Goal: Information Seeking & Learning: Learn about a topic

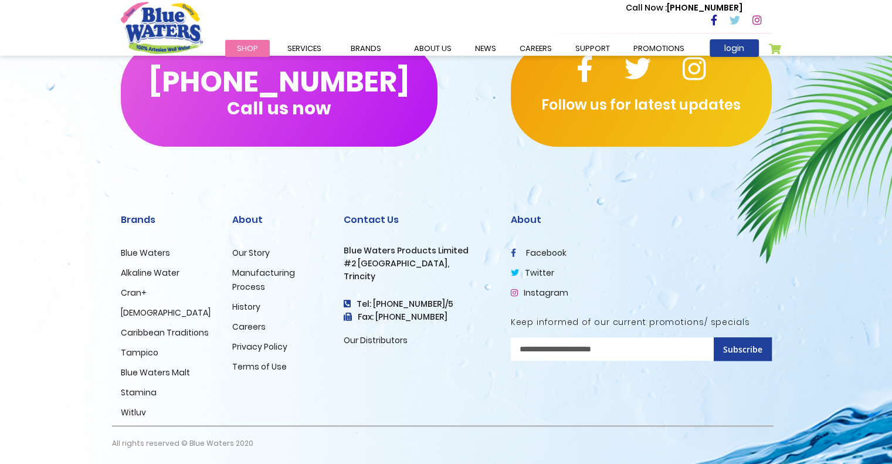
scroll to position [1160, 0]
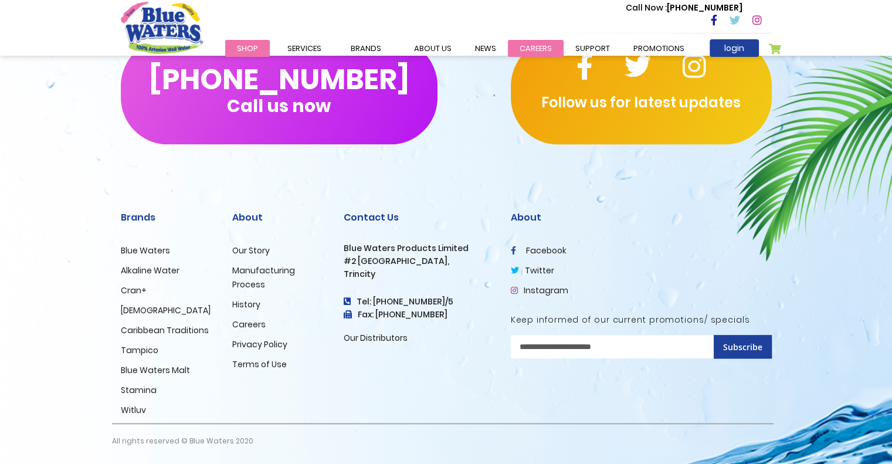
click at [537, 49] on link "careers" at bounding box center [536, 48] width 56 height 17
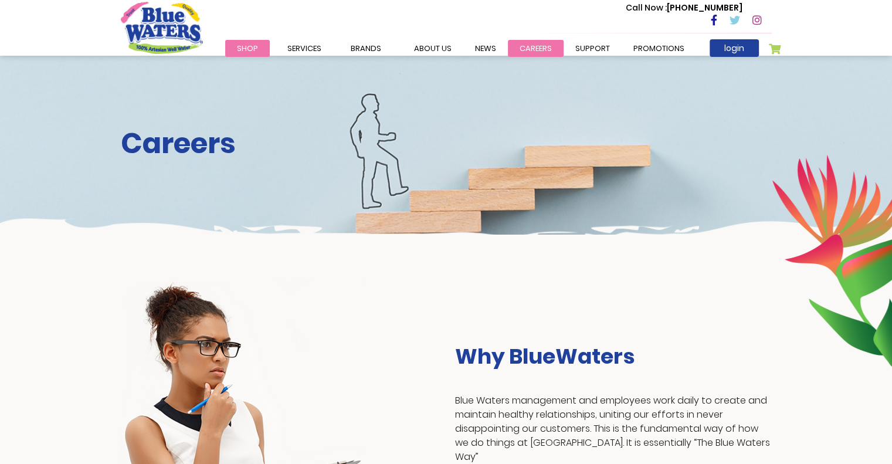
click at [537, 50] on link "careers" at bounding box center [536, 48] width 56 height 17
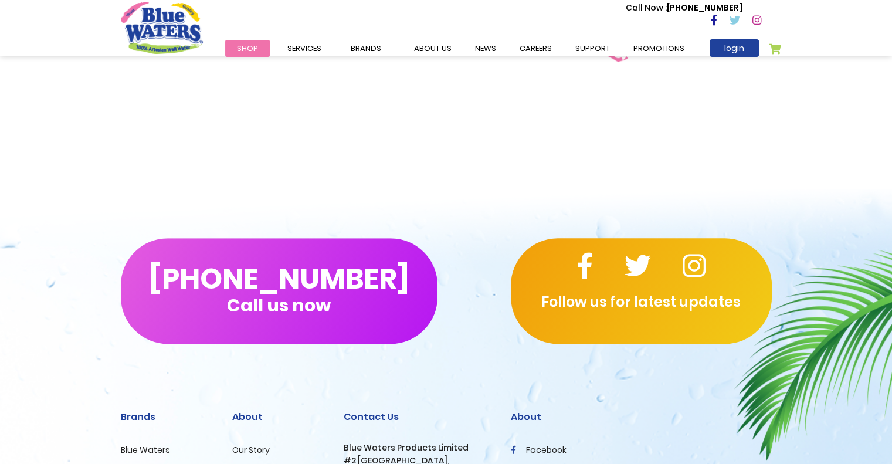
scroll to position [1160, 0]
